Goal: Navigation & Orientation: Go to known website

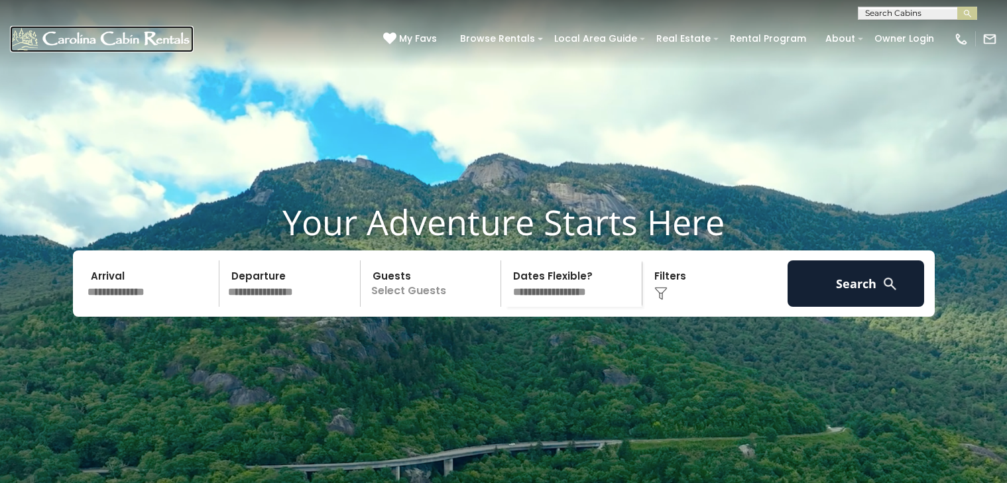
click at [31, 31] on img at bounding box center [102, 39] width 184 height 27
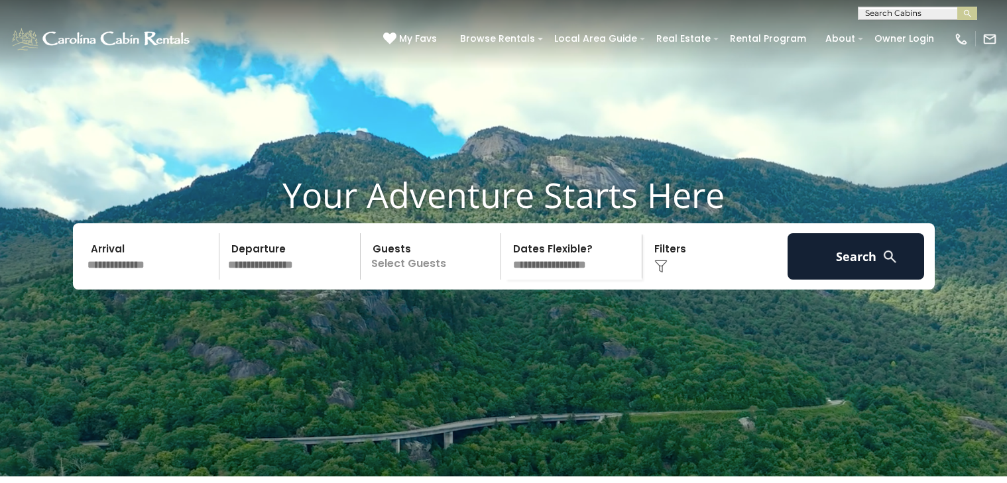
scroll to position [1, 0]
click at [31, 32] on img at bounding box center [102, 39] width 184 height 27
